Goal: Task Accomplishment & Management: Use online tool/utility

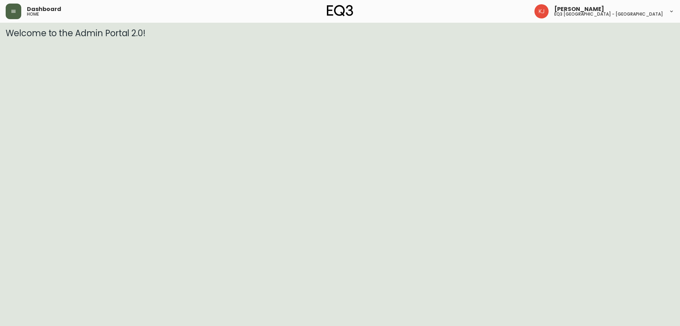
click at [8, 12] on button "button" at bounding box center [14, 12] width 16 height 16
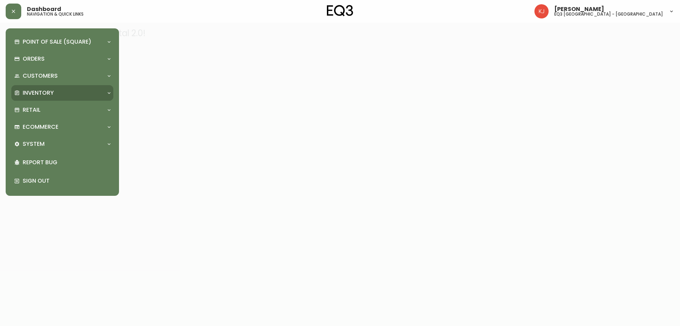
click at [46, 89] on p "Inventory" at bounding box center [38, 93] width 31 height 8
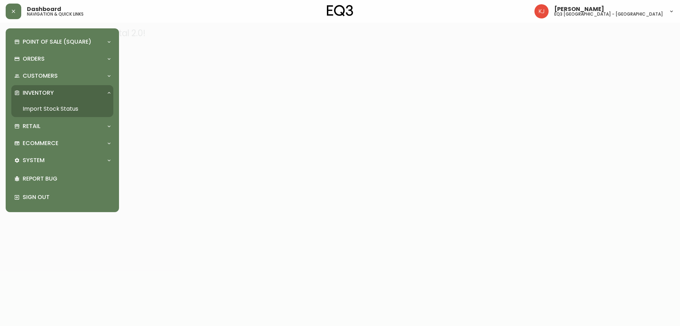
click at [58, 111] on link "Import Stock Status" at bounding box center [62, 109] width 102 height 16
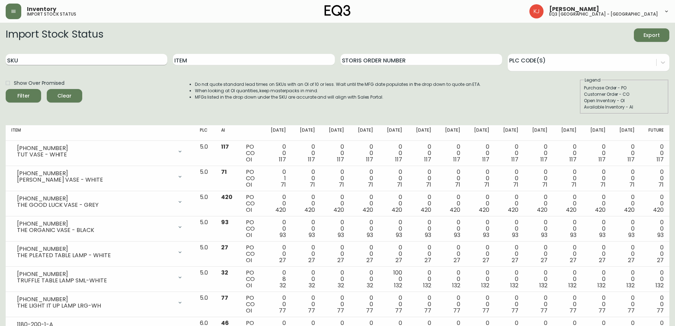
click at [73, 57] on input "SKU" at bounding box center [87, 59] width 162 height 11
paste input "3020-134-13-B"
type input "3020-134-13-B"
click at [6, 89] on button "Filter" at bounding box center [23, 95] width 35 height 13
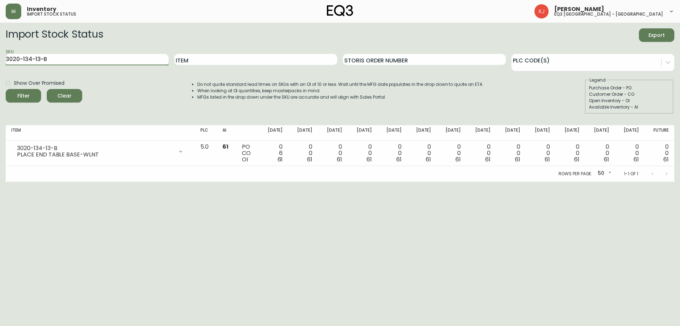
drag, startPoint x: 62, startPoint y: 61, endPoint x: 0, endPoint y: 69, distance: 62.9
click at [0, 68] on main "Import Stock Status Export SKU 3020-134-13-B Item Storis Order Number PLC Code(…" at bounding box center [340, 102] width 680 height 159
paste input "3020-136-0-A"
type input "3020-136-0-A"
click at [6, 89] on button "Filter" at bounding box center [23, 95] width 35 height 13
